Goal: Contribute content

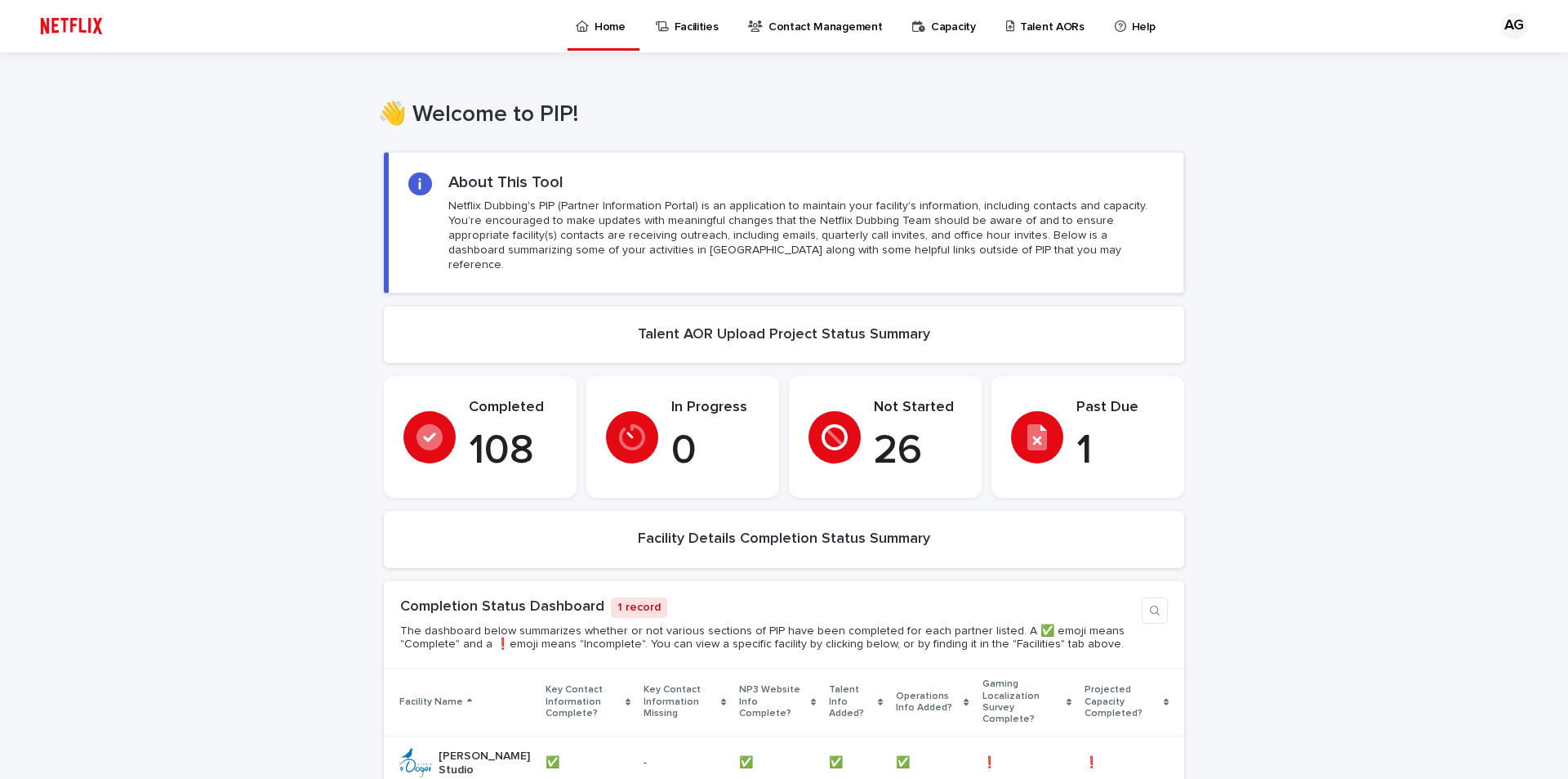
click at [1038, 27] on p "Talent AORs" at bounding box center [1052, 17] width 65 height 34
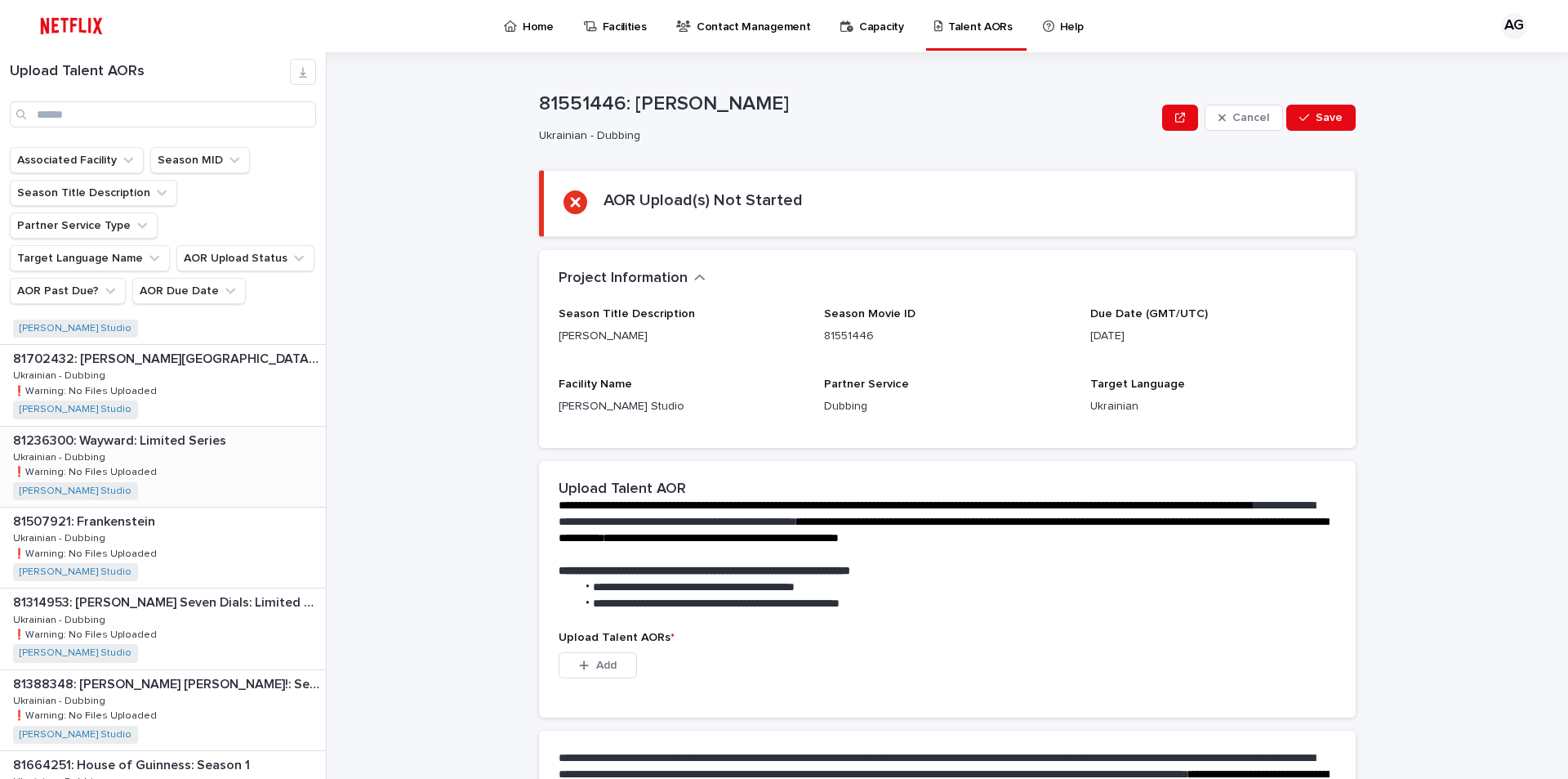
scroll to position [245, 0]
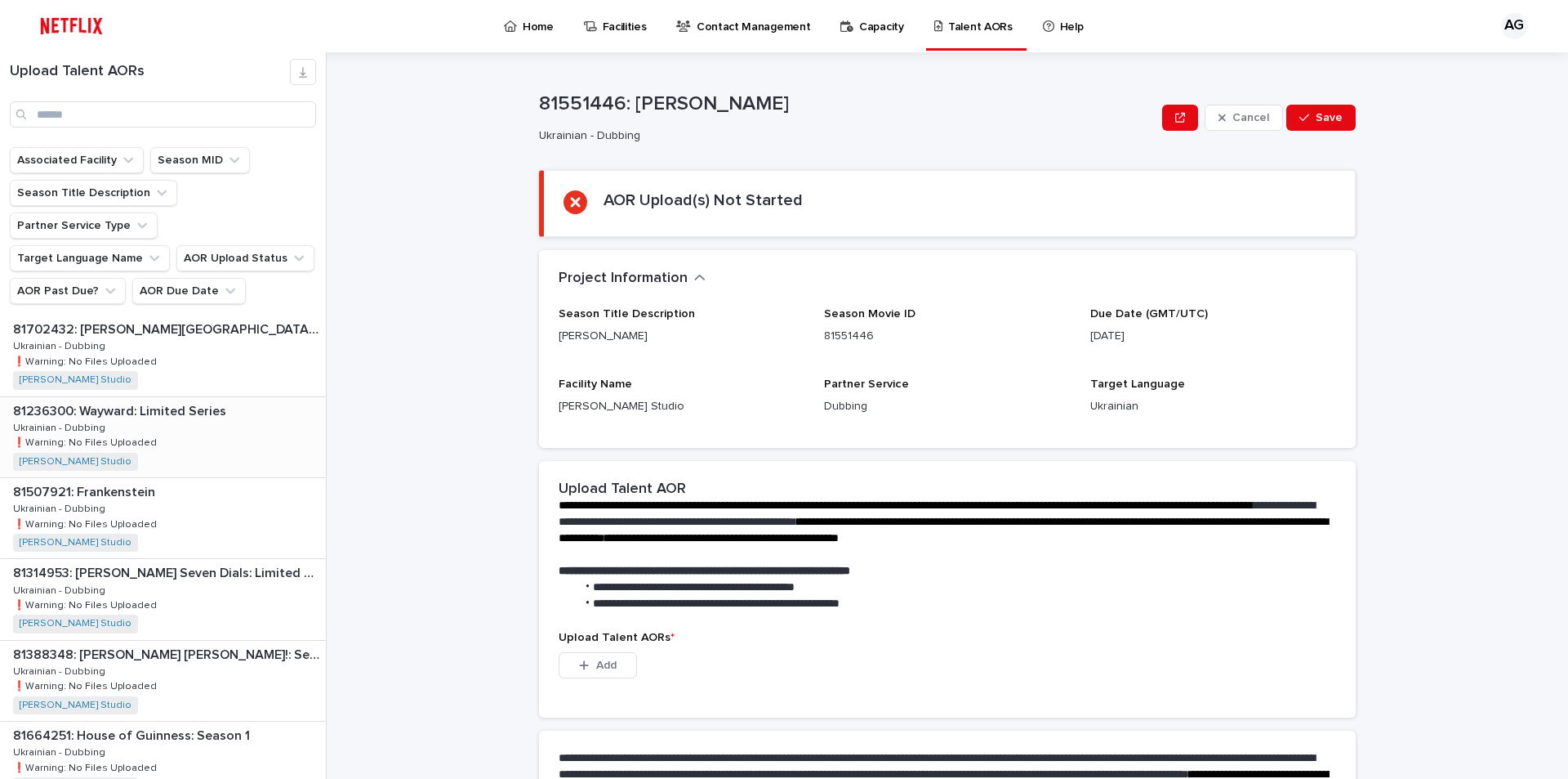
click at [98, 401] on p "81236300: Wayward: Limited Series" at bounding box center [122, 410] width 216 height 19
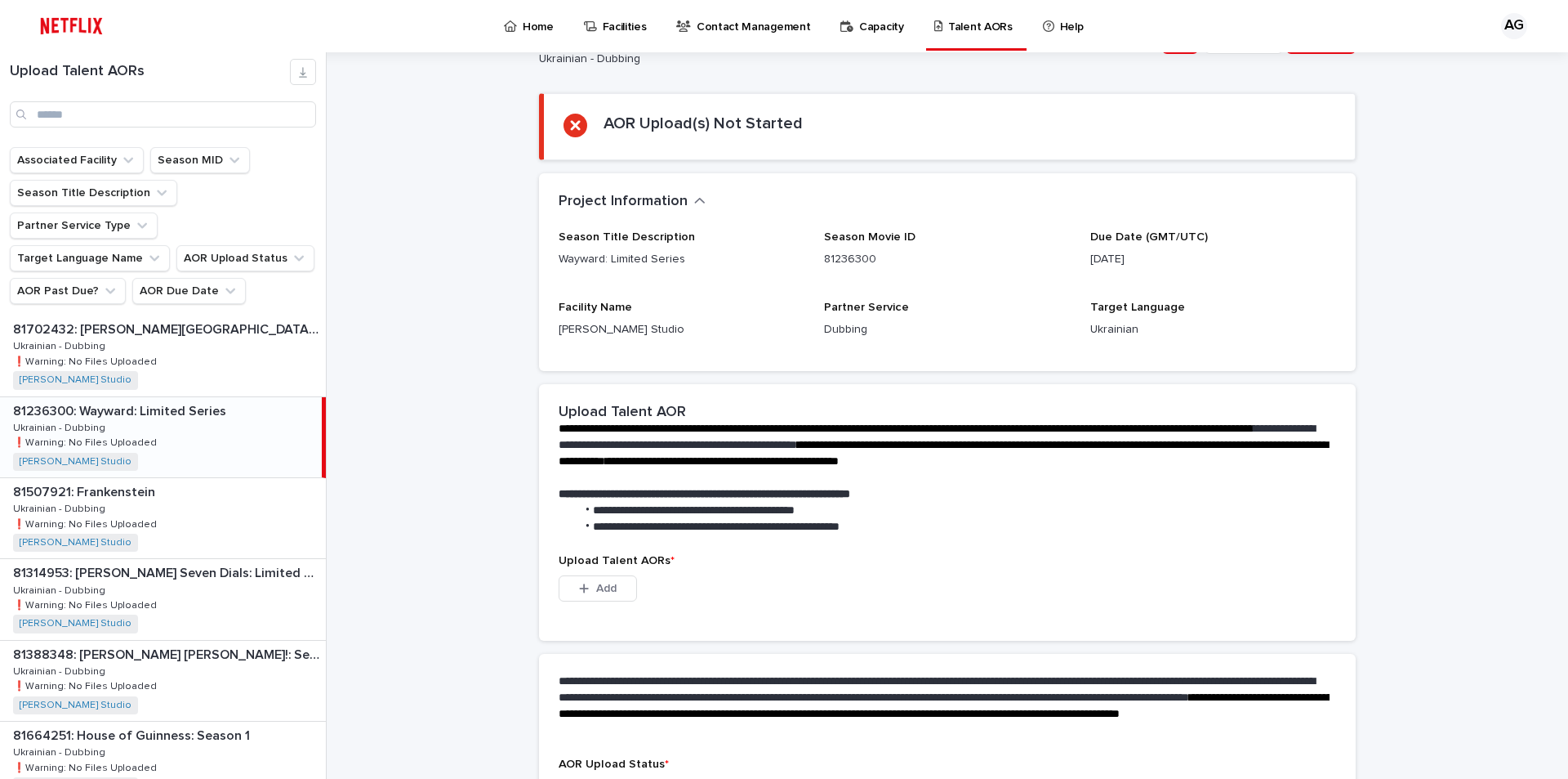
scroll to position [201, 0]
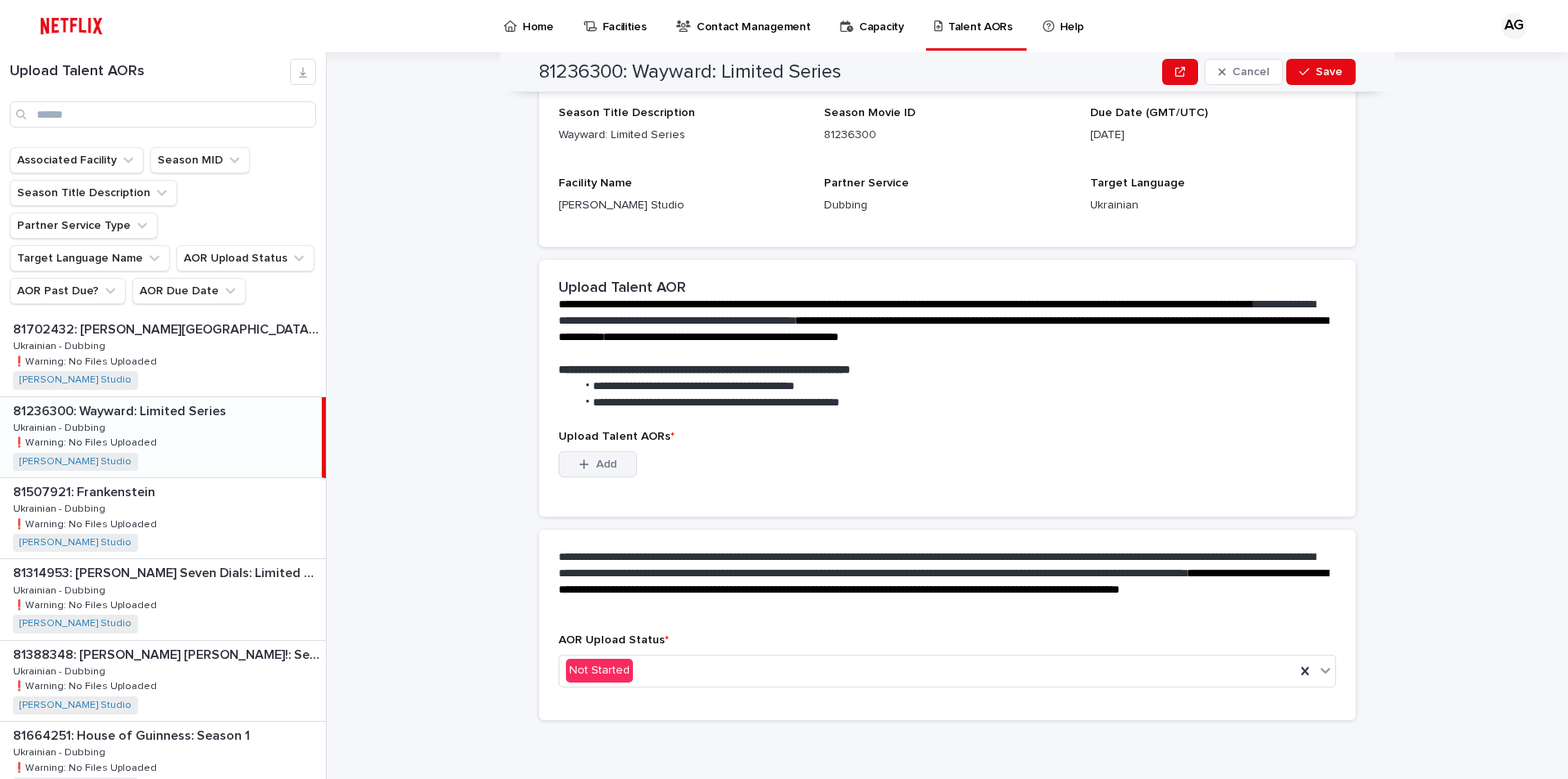
click at [590, 470] on button "Add" at bounding box center [598, 464] width 78 height 26
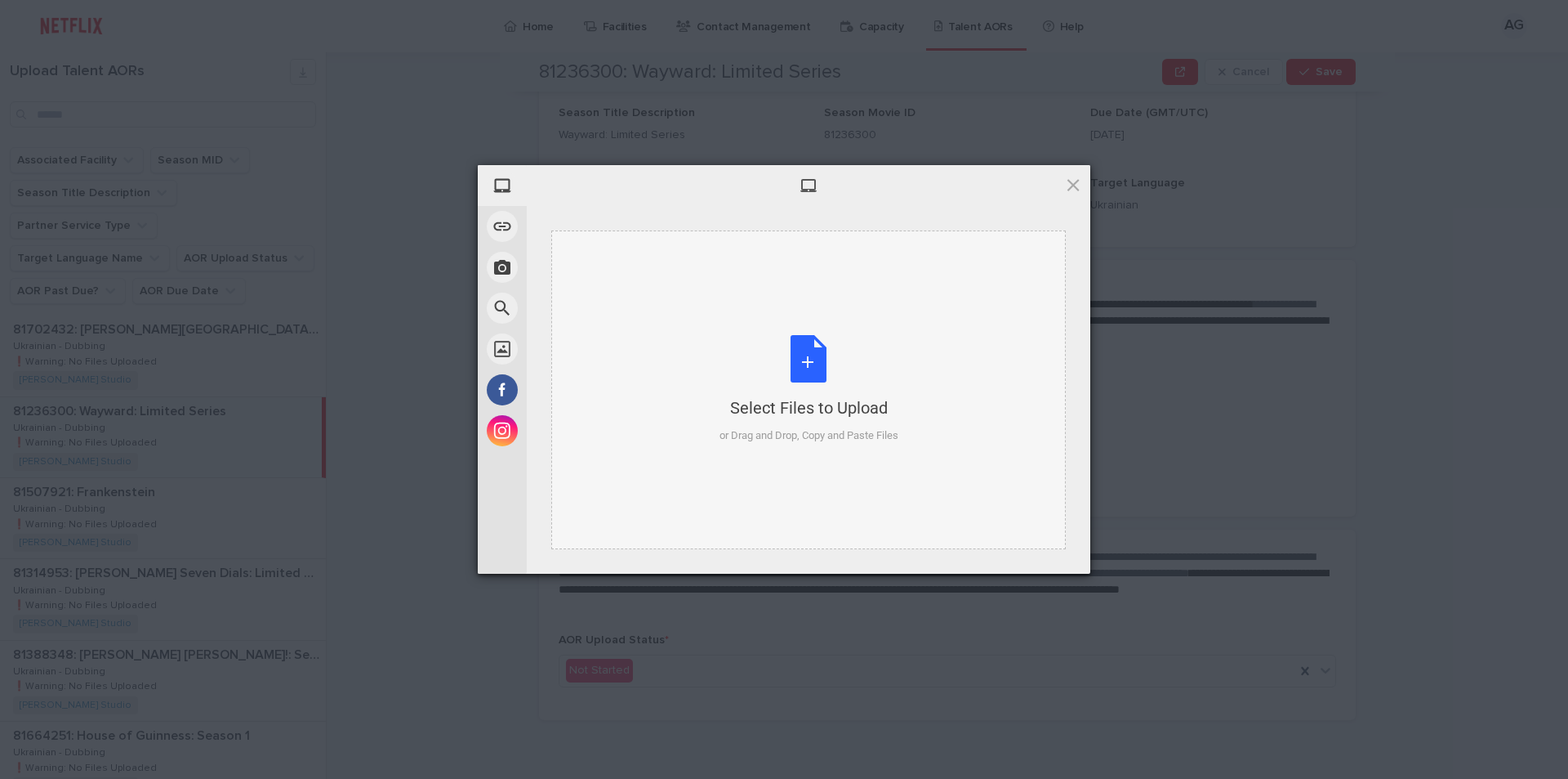
click at [816, 358] on div "Select Files to Upload or Drag and Drop, Copy and Paste Files" at bounding box center [808, 389] width 179 height 109
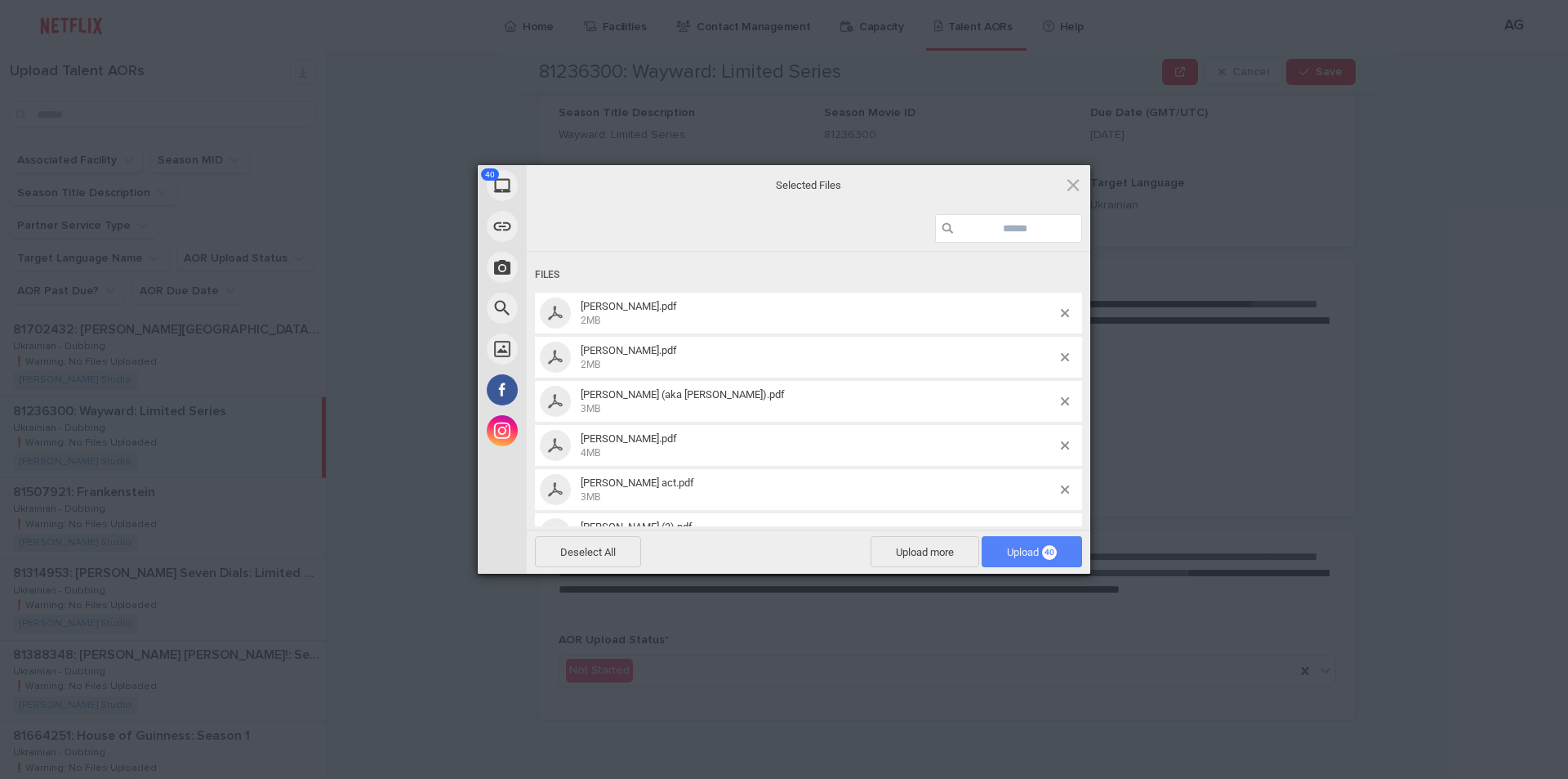
click at [1048, 545] on span "40" at bounding box center [1050, 552] width 14 height 14
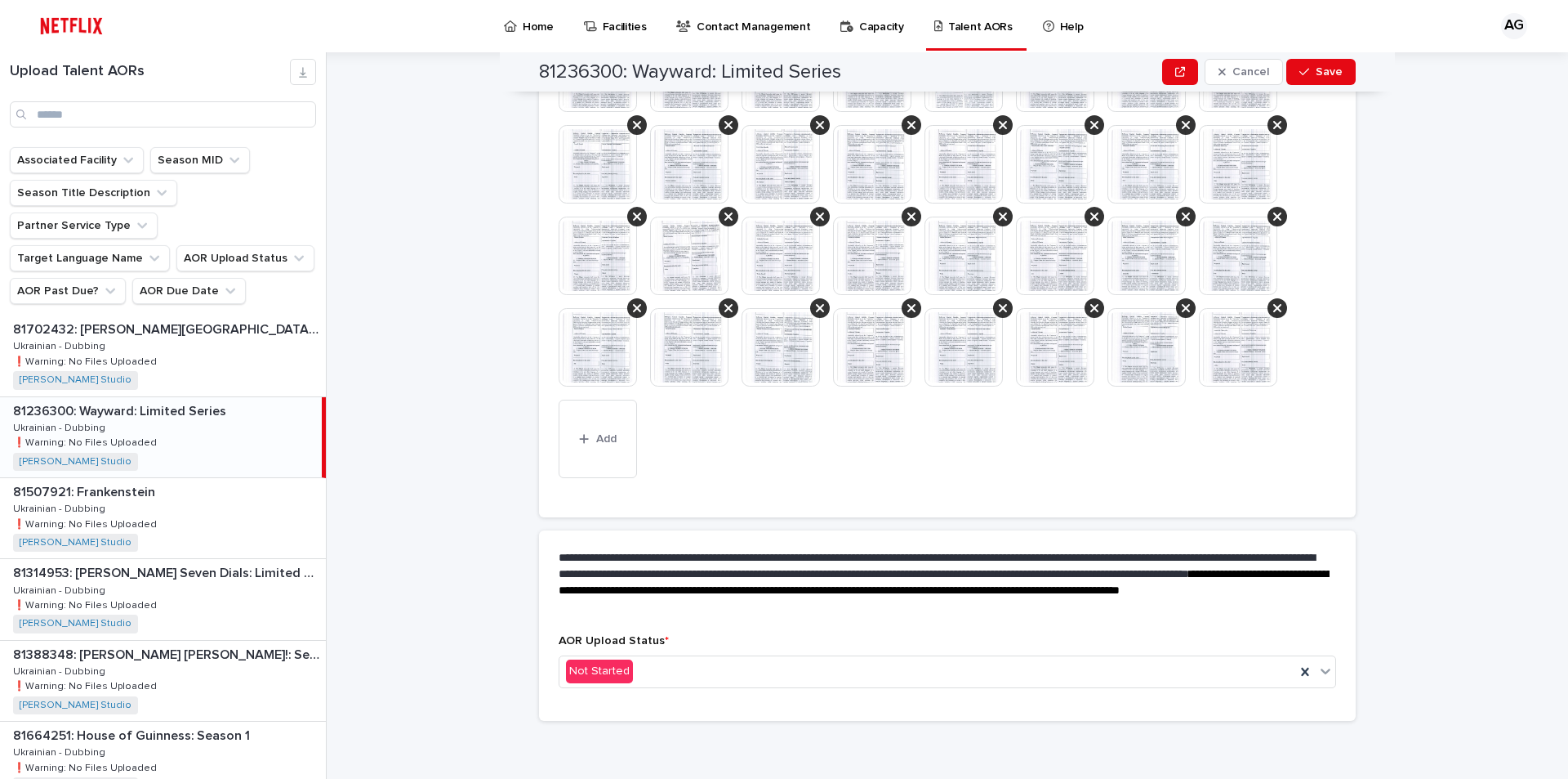
scroll to position [631, 0]
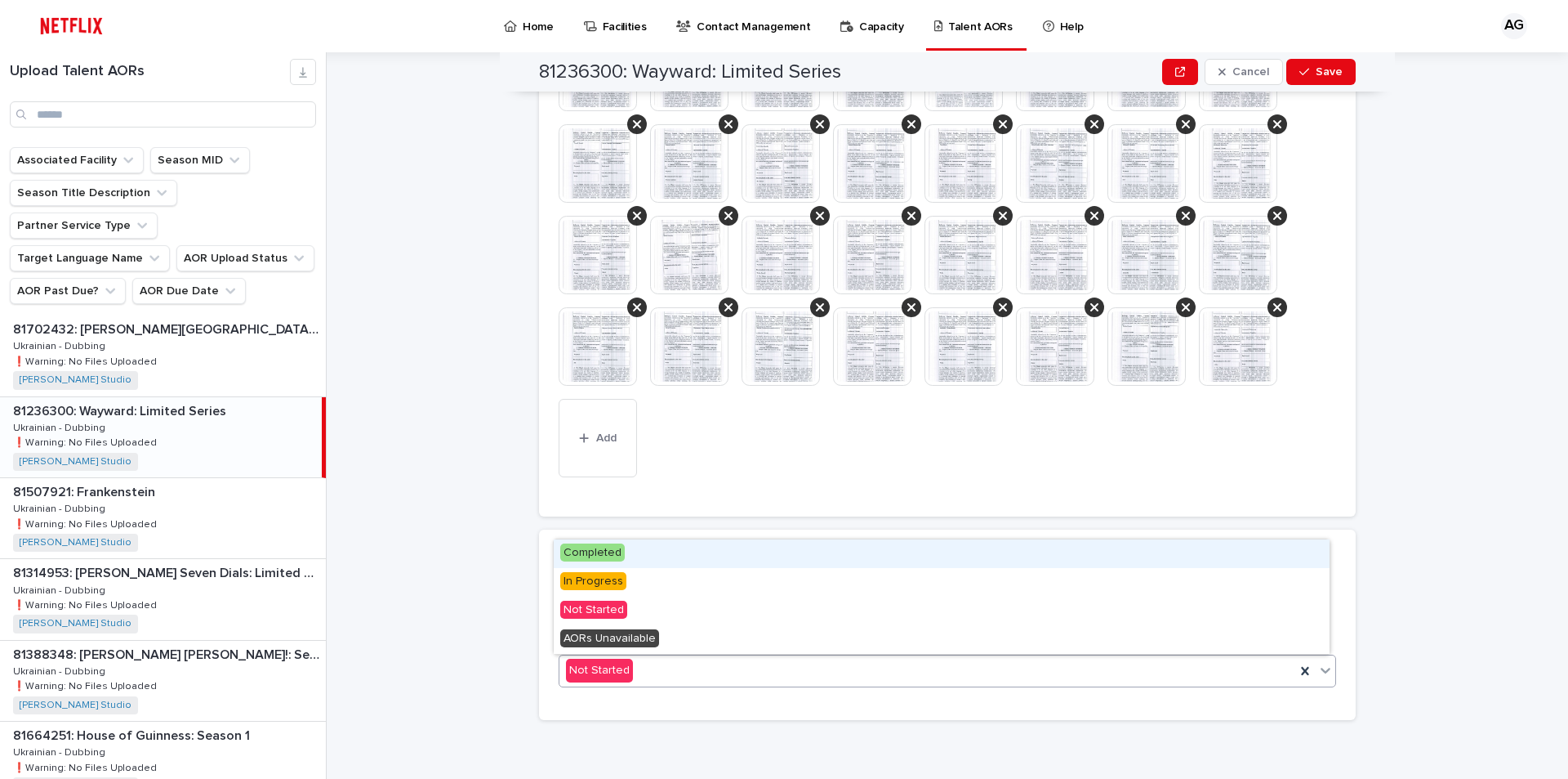
click at [639, 550] on div "Completed" at bounding box center [942, 554] width 776 height 29
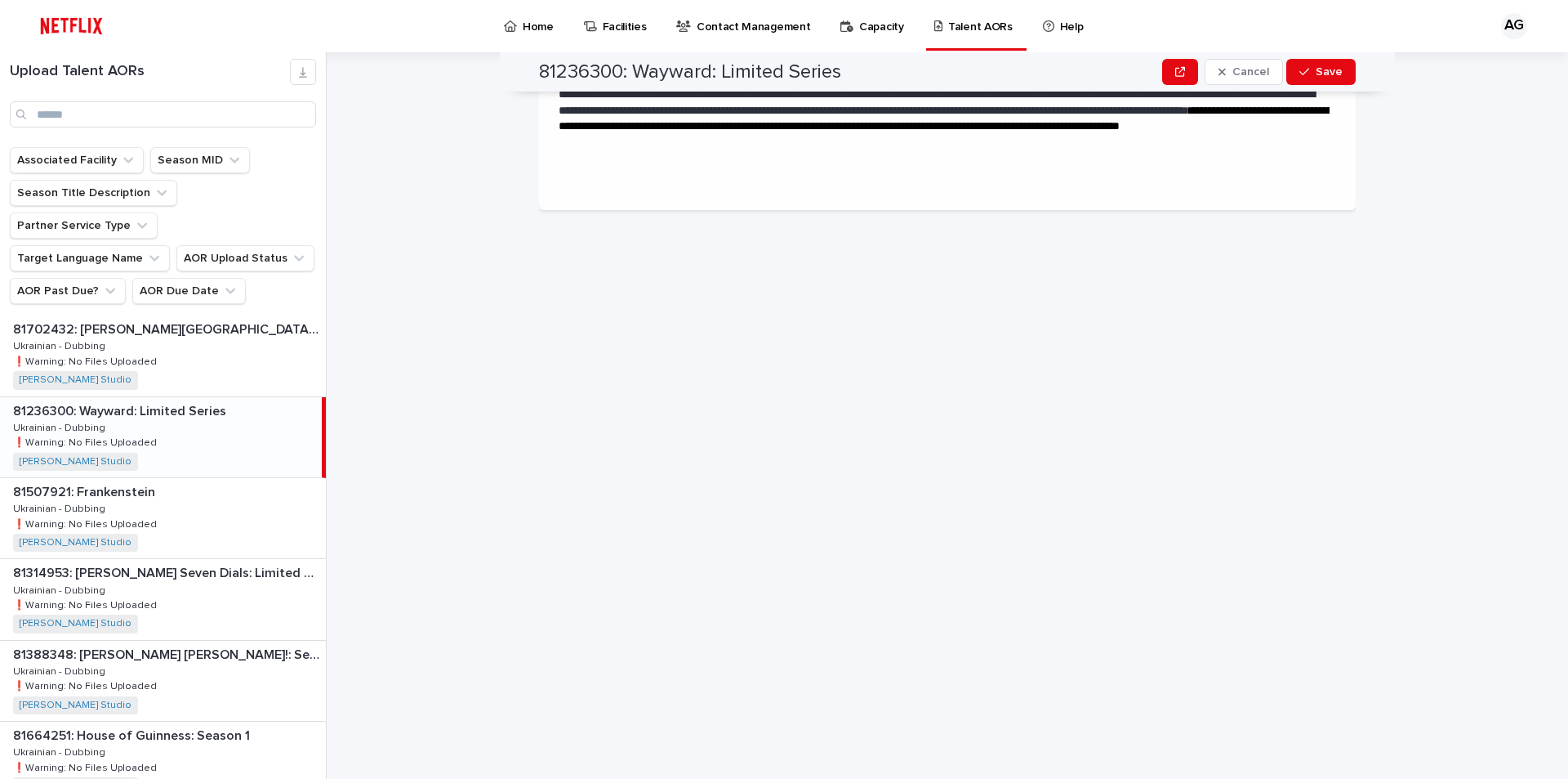
scroll to position [0, 0]
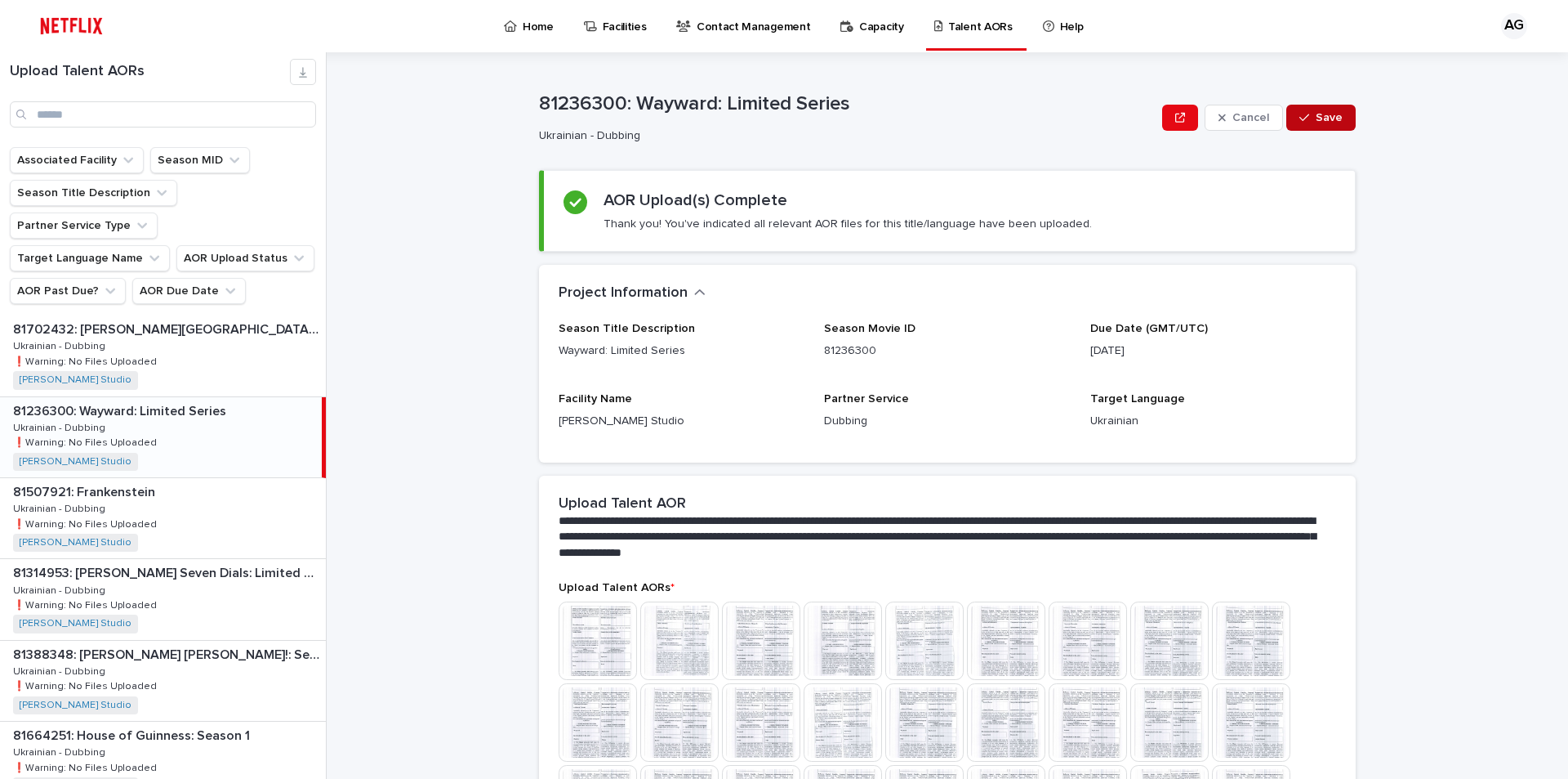
click at [1328, 119] on span "Save" at bounding box center [1329, 117] width 27 height 12
